Goal: Information Seeking & Learning: Learn about a topic

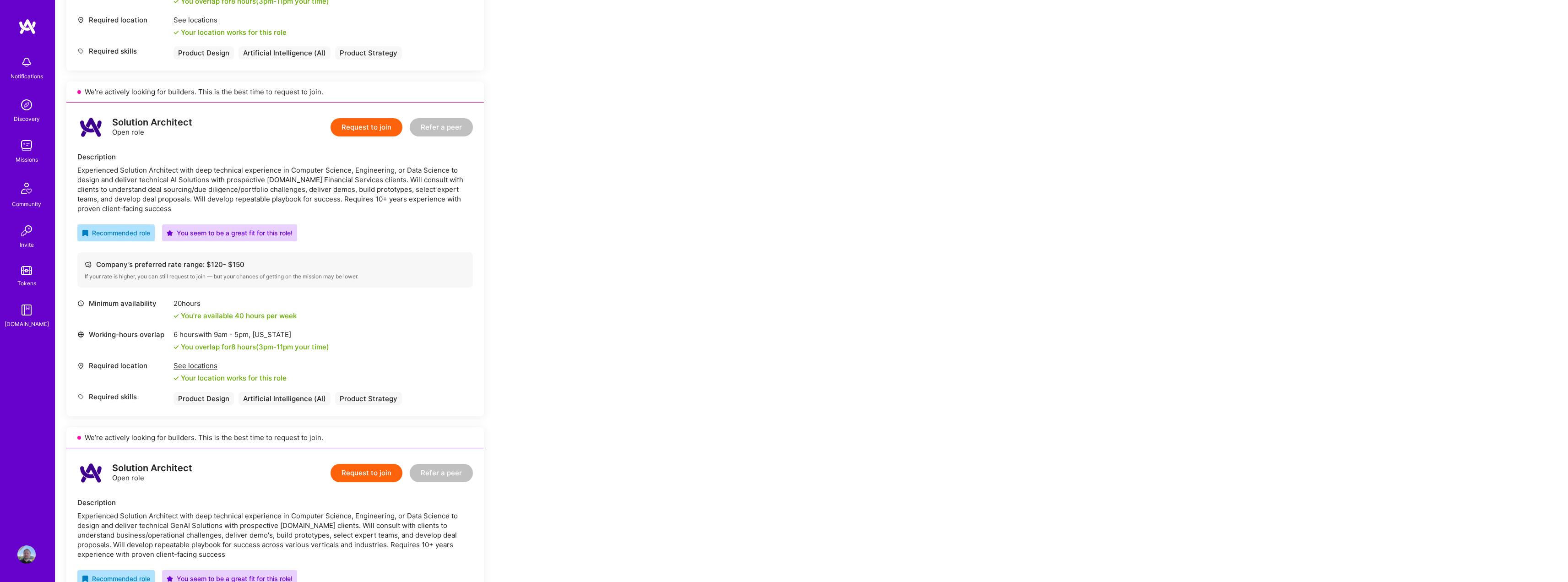
scroll to position [824, 0]
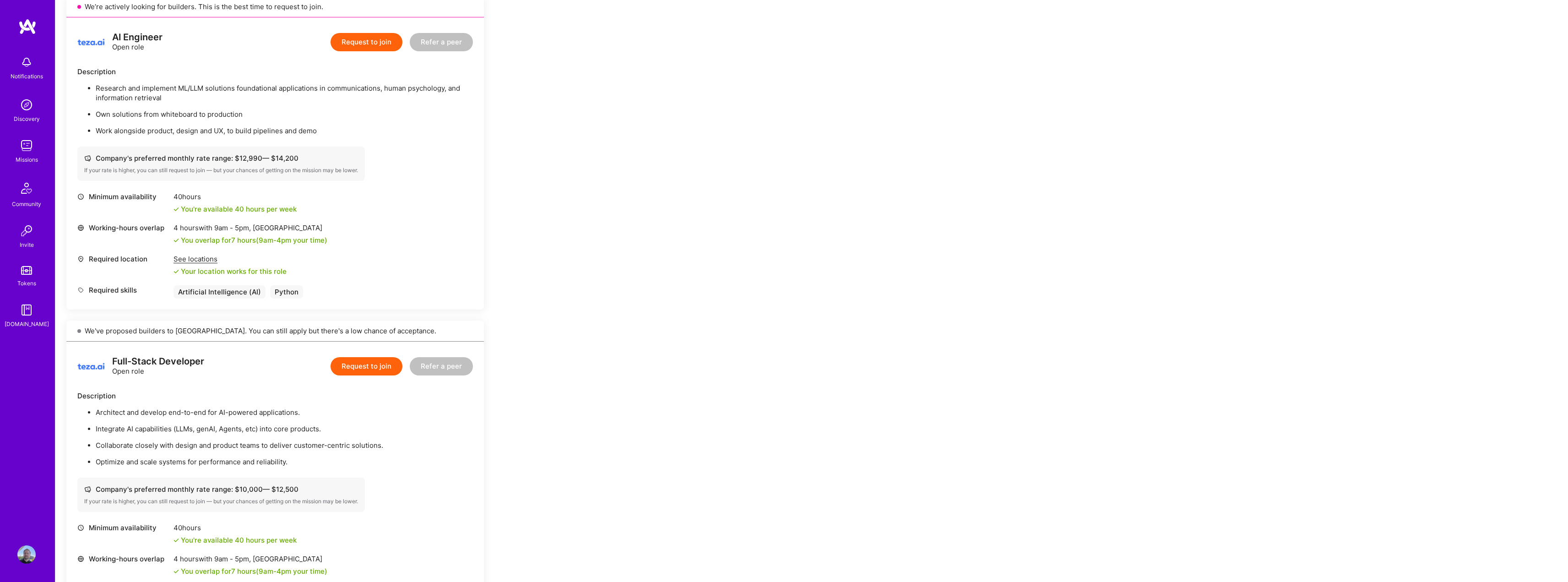
scroll to position [641, 0]
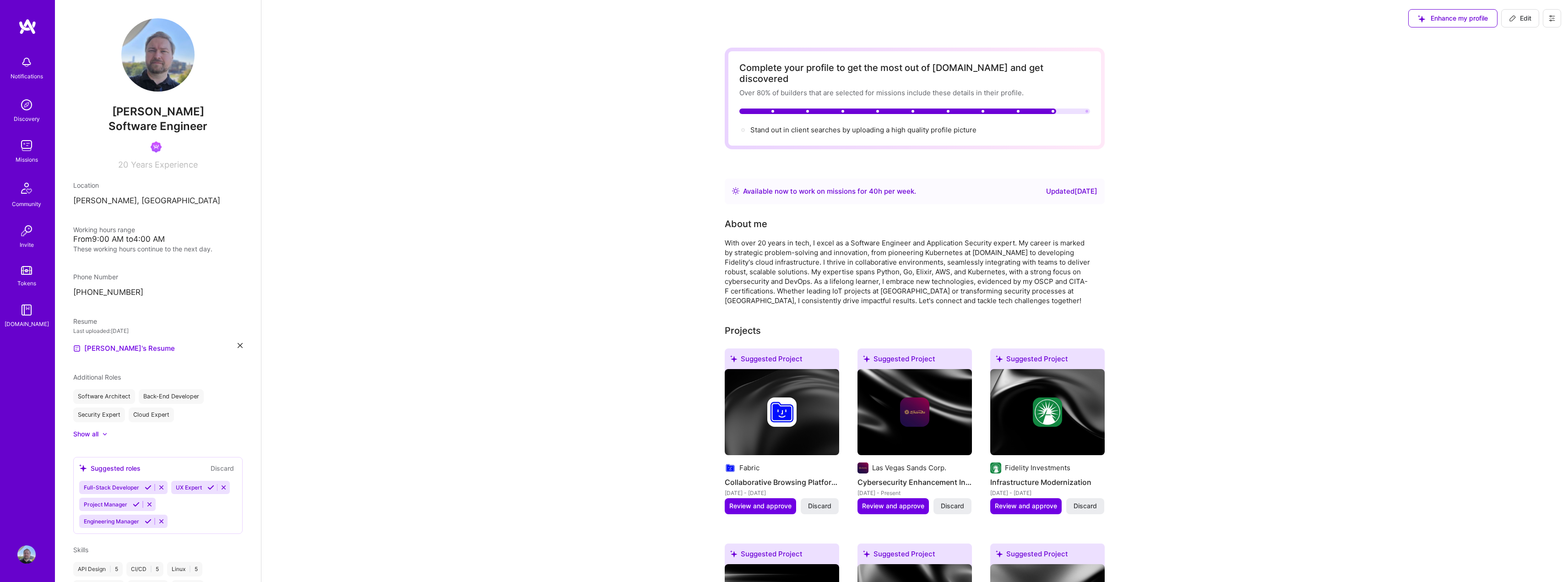
scroll to position [133, 0]
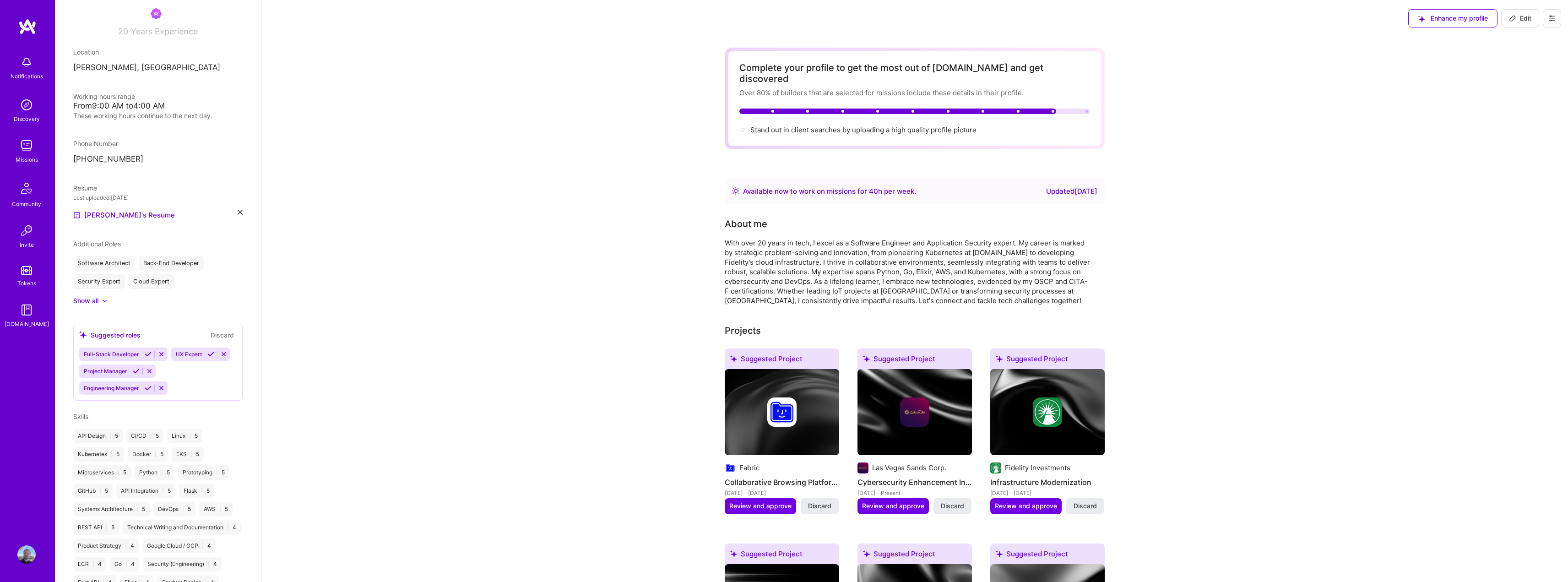
click at [99, 306] on div "[PERSON_NAME] Software Engineer 20 Years Experience Location [GEOGRAPHIC_DATA],…" at bounding box center [158, 291] width 206 height 582
click at [101, 301] on div at bounding box center [100, 301] width 4 height 9
